Goal: Information Seeking & Learning: Learn about a topic

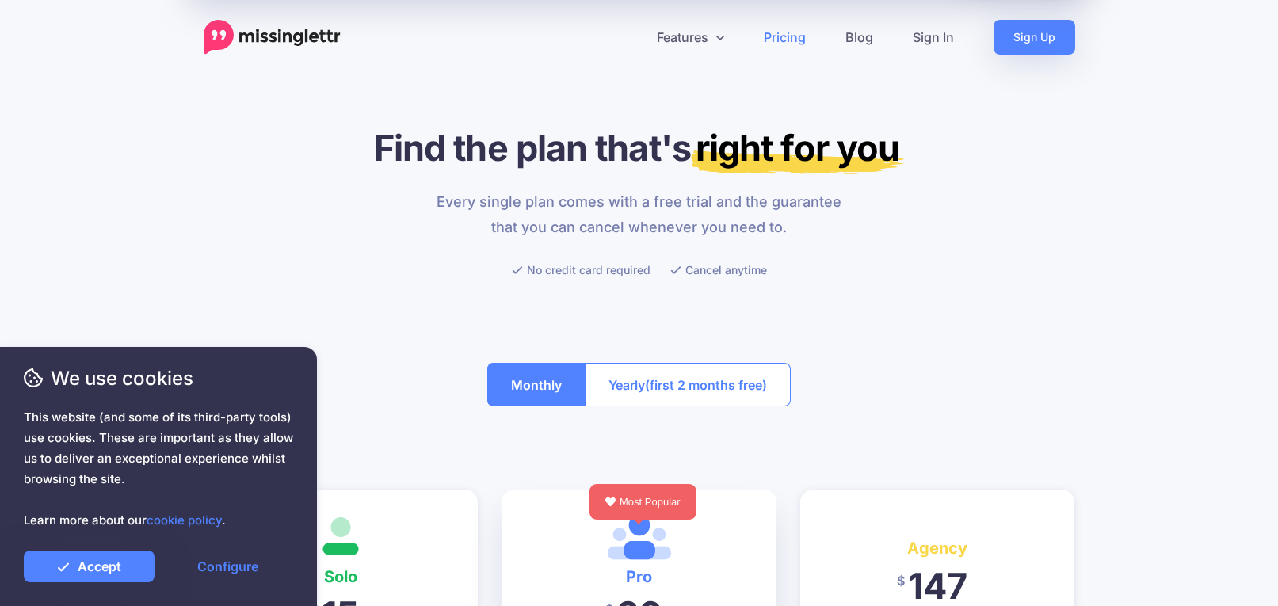
click at [491, 32] on div "Features Drip Campaigns Drive traffic on autopilot Curate Find and be found Cal…" at bounding box center [714, 37] width 722 height 35
click at [678, 37] on link "Features" at bounding box center [690, 37] width 107 height 35
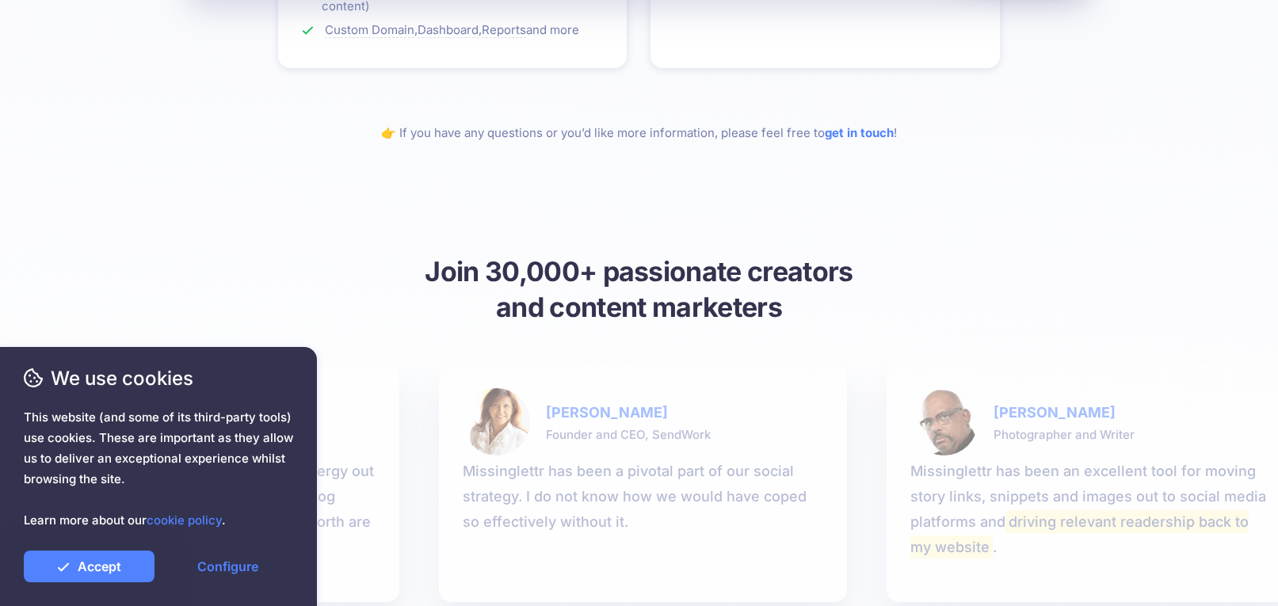
scroll to position [2035, 0]
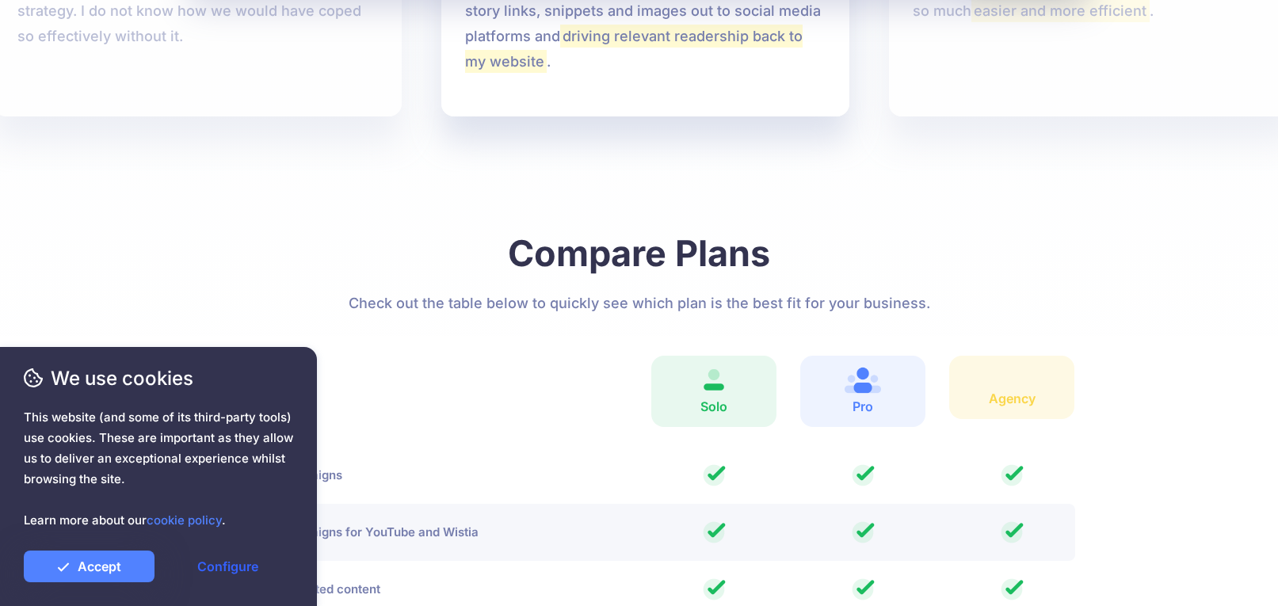
click at [225, 567] on link "Configure" at bounding box center [227, 567] width 131 height 32
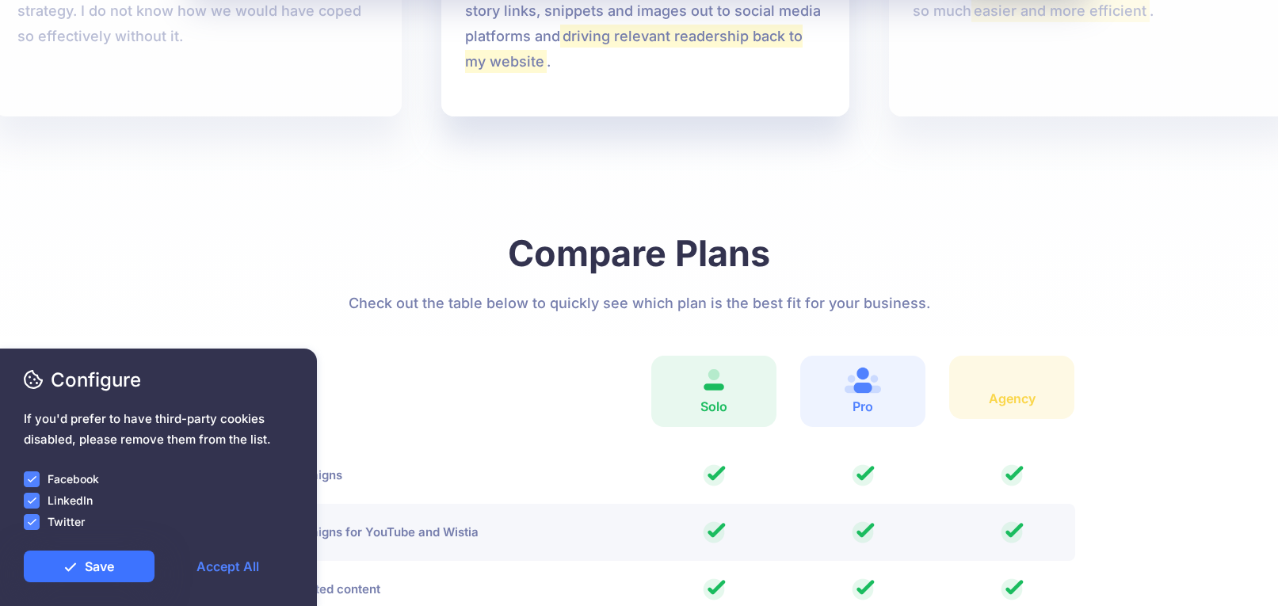
click at [88, 564] on link "Save" at bounding box center [89, 567] width 131 height 32
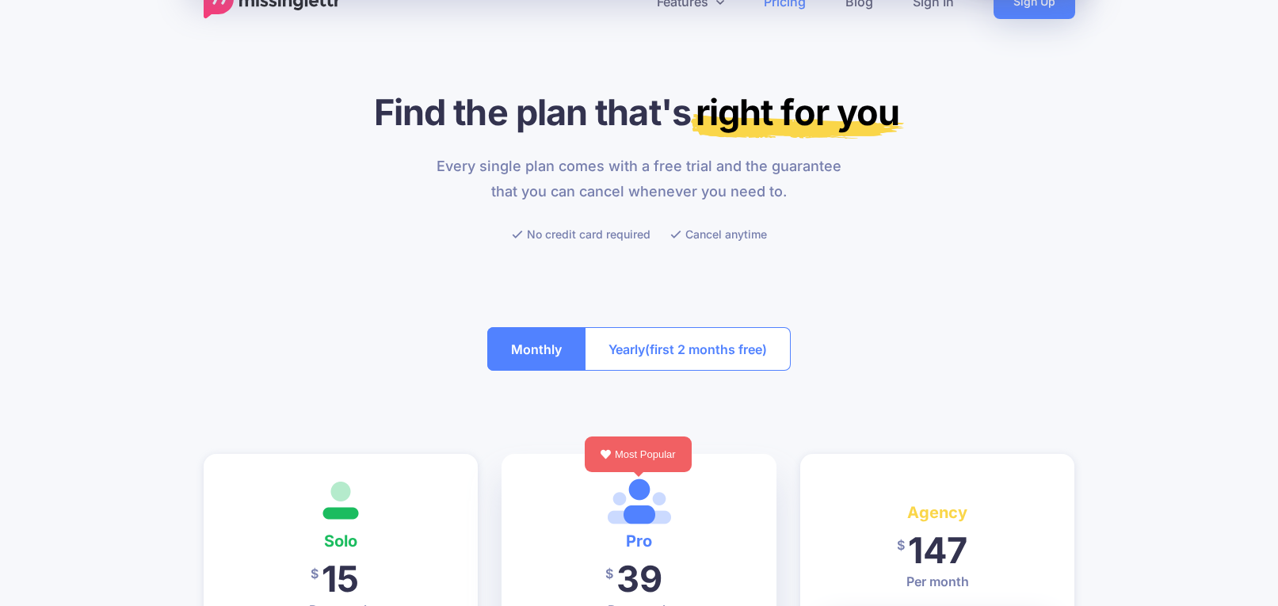
scroll to position [0, 0]
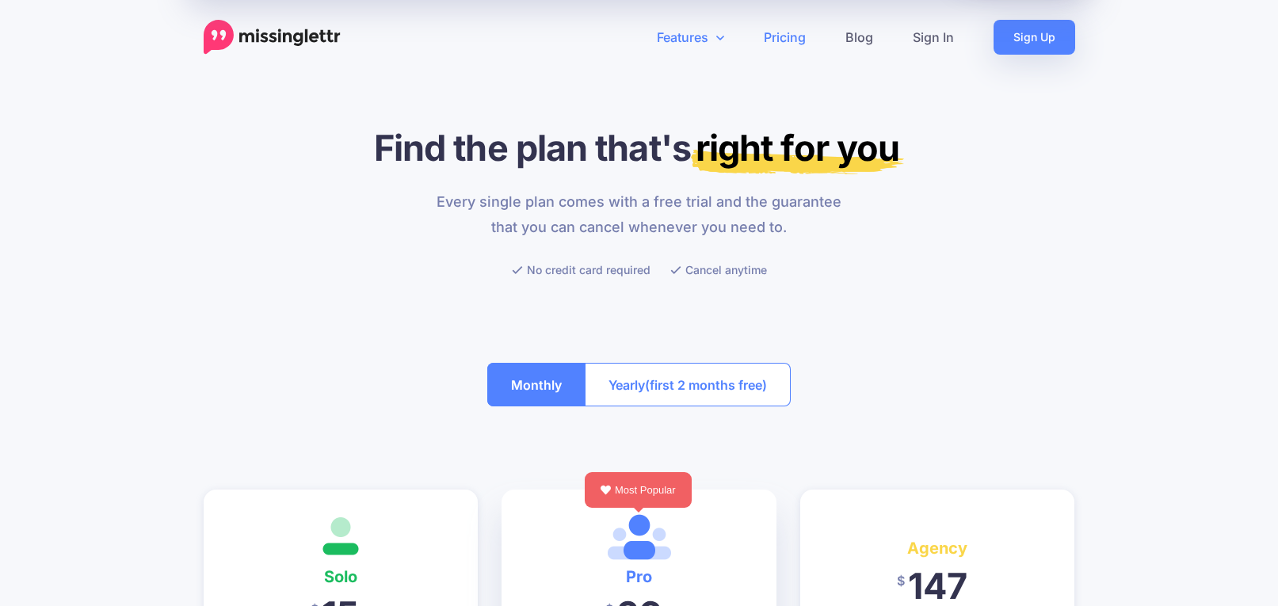
click at [678, 36] on link "Features" at bounding box center [690, 37] width 107 height 35
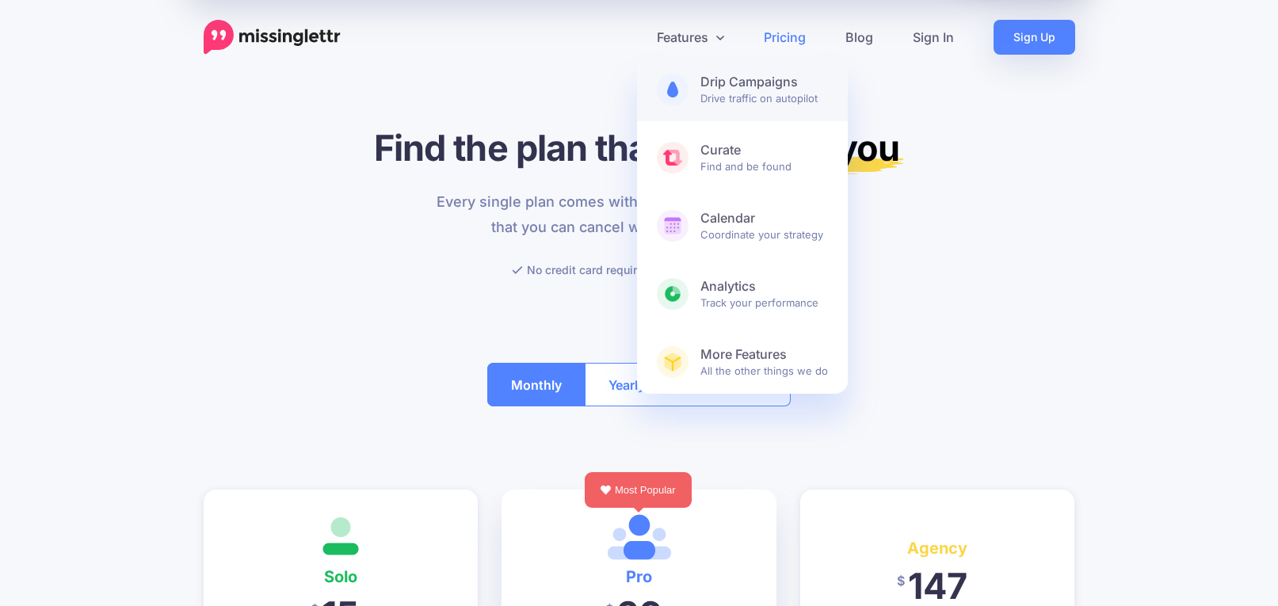
click at [728, 100] on span "Drip Campaigns Drive traffic on autopilot" at bounding box center [765, 90] width 128 height 32
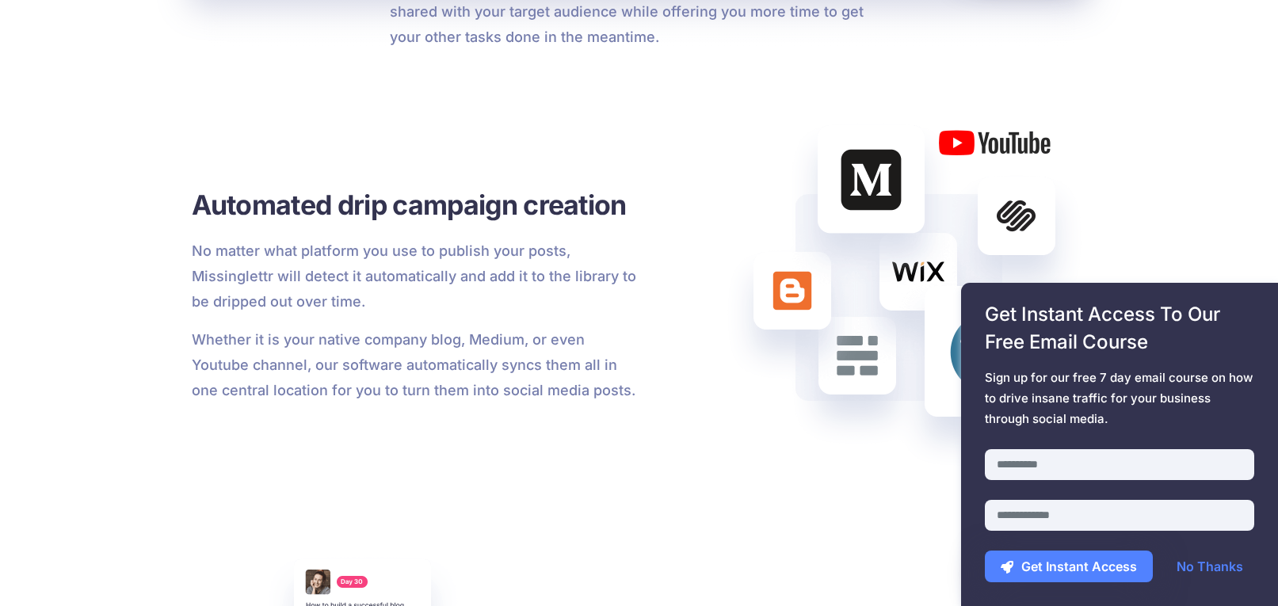
scroll to position [1480, 0]
